Goal: Task Accomplishment & Management: Complete application form

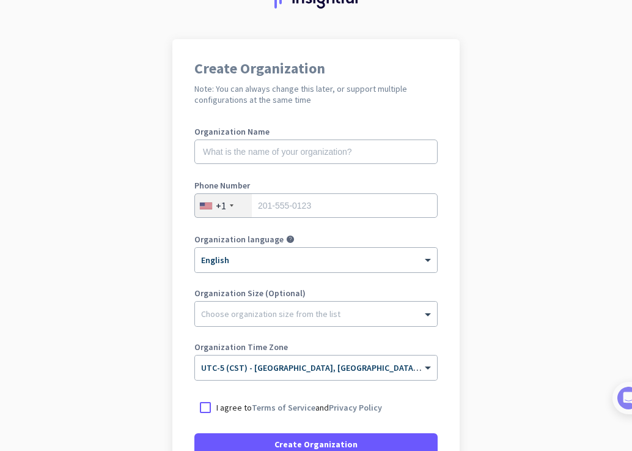
scroll to position [56, 0]
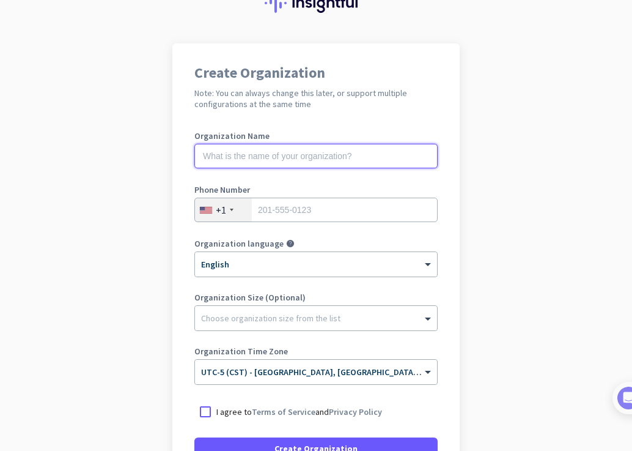
click at [344, 155] on input "text" at bounding box center [315, 156] width 243 height 24
type input "Mercor"
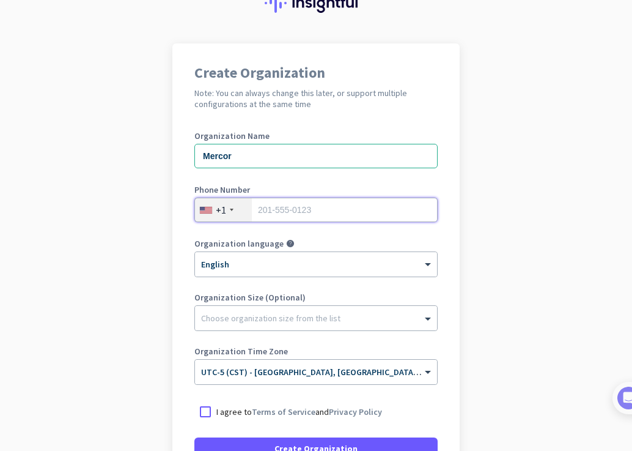
click at [318, 198] on input "tel" at bounding box center [315, 210] width 243 height 24
type input "2146631513"
click at [284, 322] on div "Choose organization size from the list" at bounding box center [270, 317] width 139 height 11
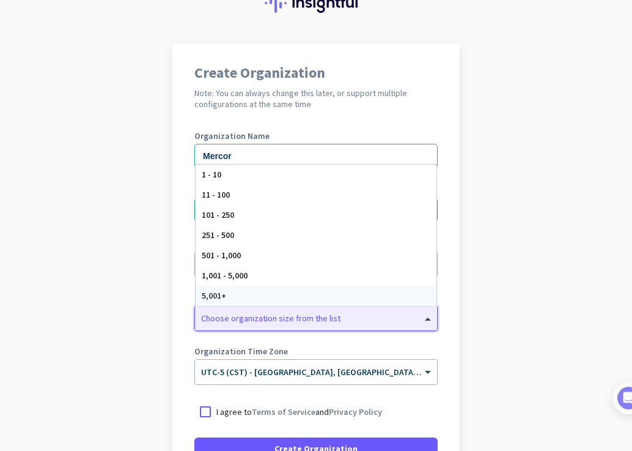
click at [276, 298] on div "5,001+" at bounding box center [316, 296] width 241 height 20
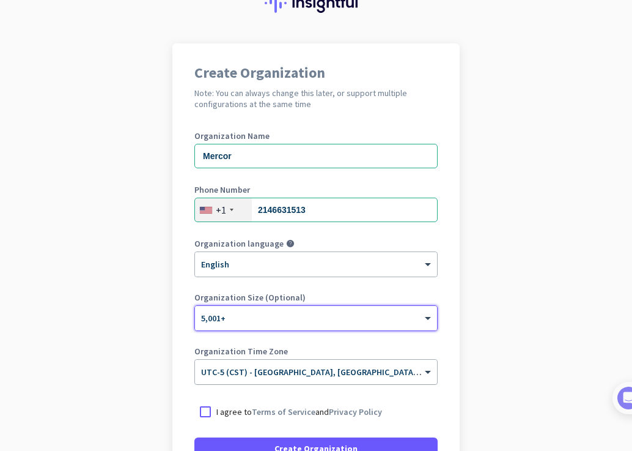
click at [397, 369] on input "text" at bounding box center [303, 367] width 205 height 9
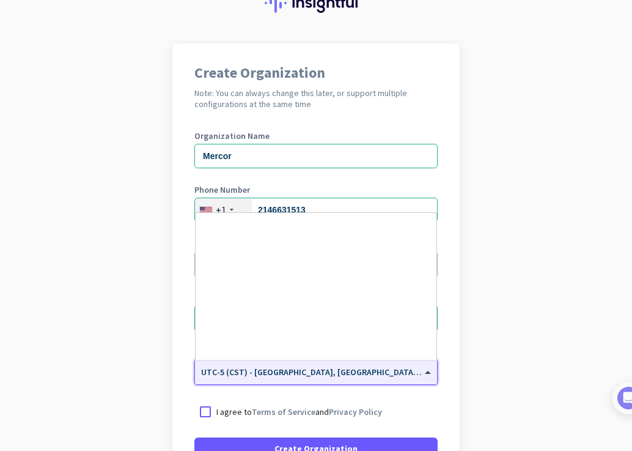
scroll to position [605, 0]
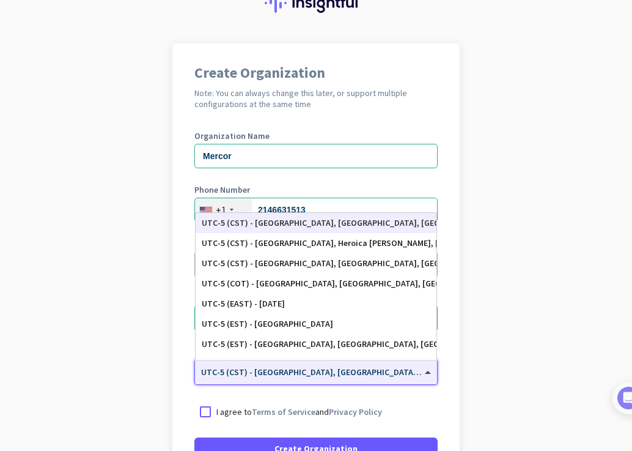
click at [363, 220] on div "UTC-5 (CST) - [GEOGRAPHIC_DATA], [GEOGRAPHIC_DATA], [GEOGRAPHIC_DATA], [GEOGRAP…" at bounding box center [316, 223] width 229 height 10
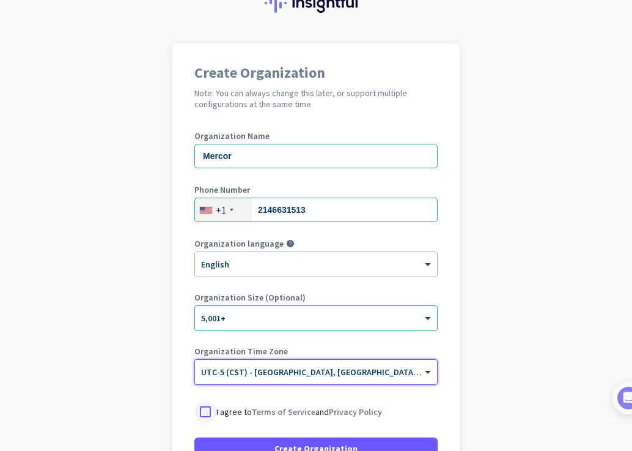
click at [196, 416] on div at bounding box center [205, 412] width 22 height 22
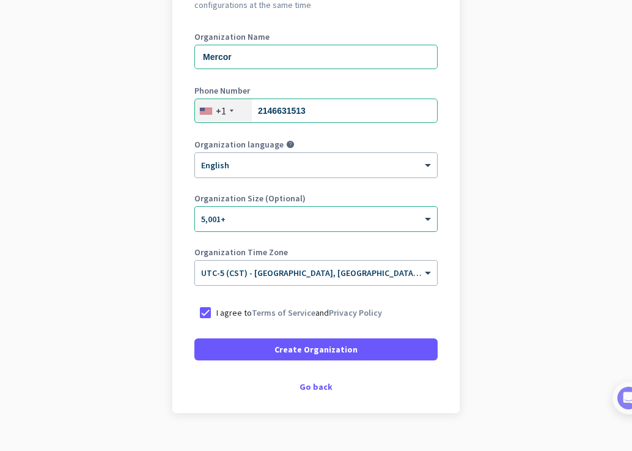
scroll to position [178, 0]
